Goal: Task Accomplishment & Management: Use online tool/utility

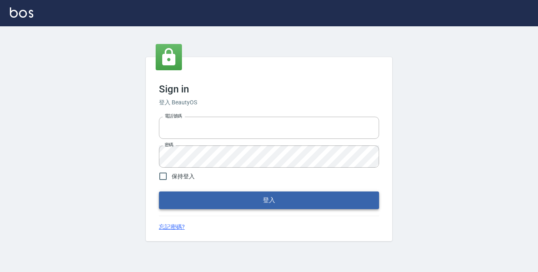
type input "0229470385"
click at [259, 201] on button "登入" at bounding box center [269, 199] width 220 height 17
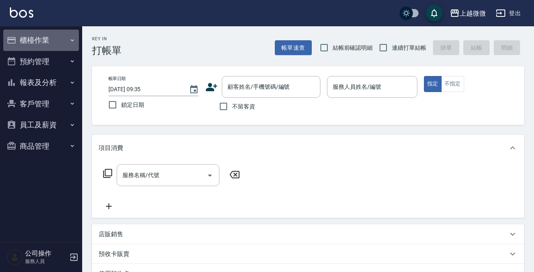
click at [74, 39] on icon "button" at bounding box center [72, 40] width 7 height 7
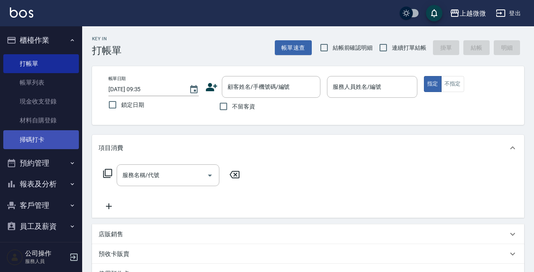
click at [50, 135] on link "掃碼打卡" at bounding box center [41, 139] width 76 height 19
